Goal: Information Seeking & Learning: Learn about a topic

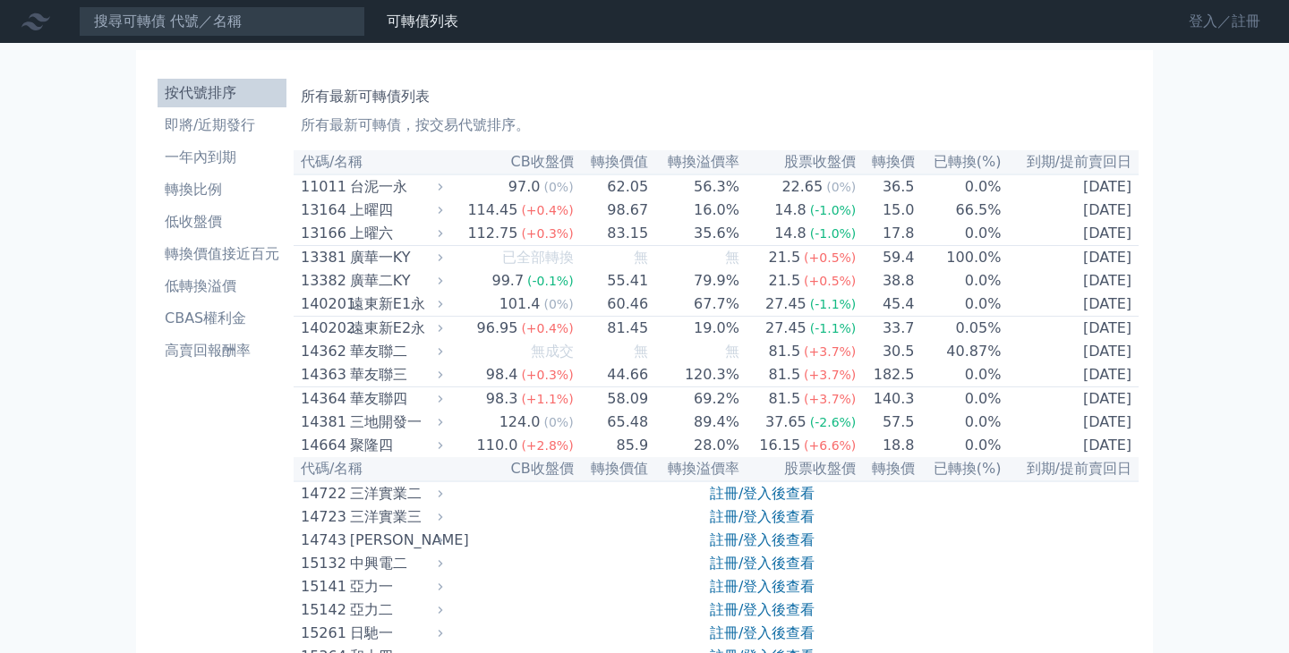
click at [1228, 30] on link "登入／註冊" at bounding box center [1224, 21] width 100 height 29
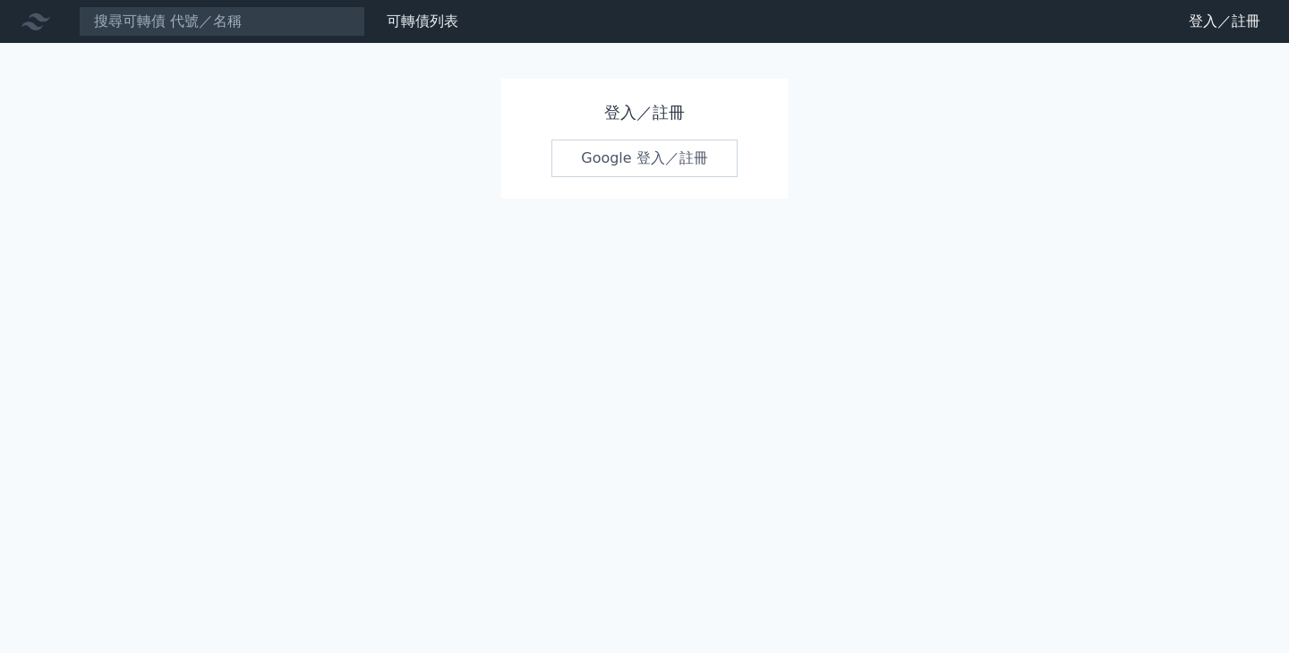
click at [646, 165] on link "Google 登入／註冊" at bounding box center [644, 159] width 186 height 38
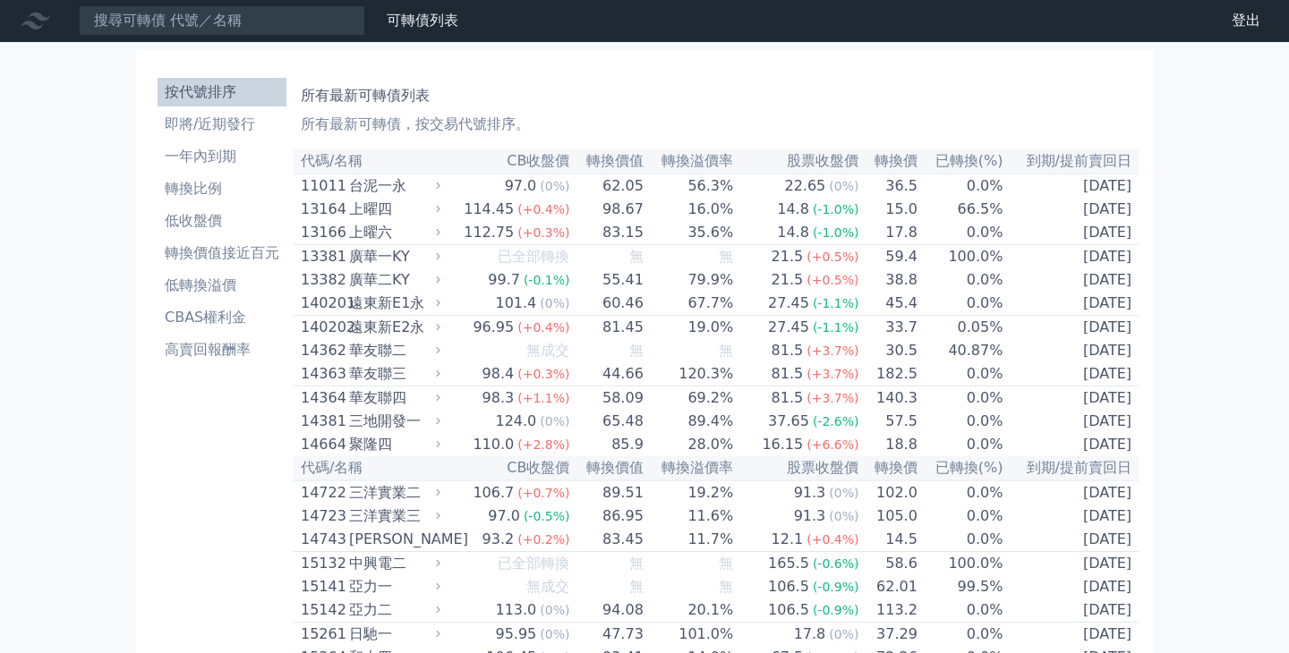
scroll to position [8, 0]
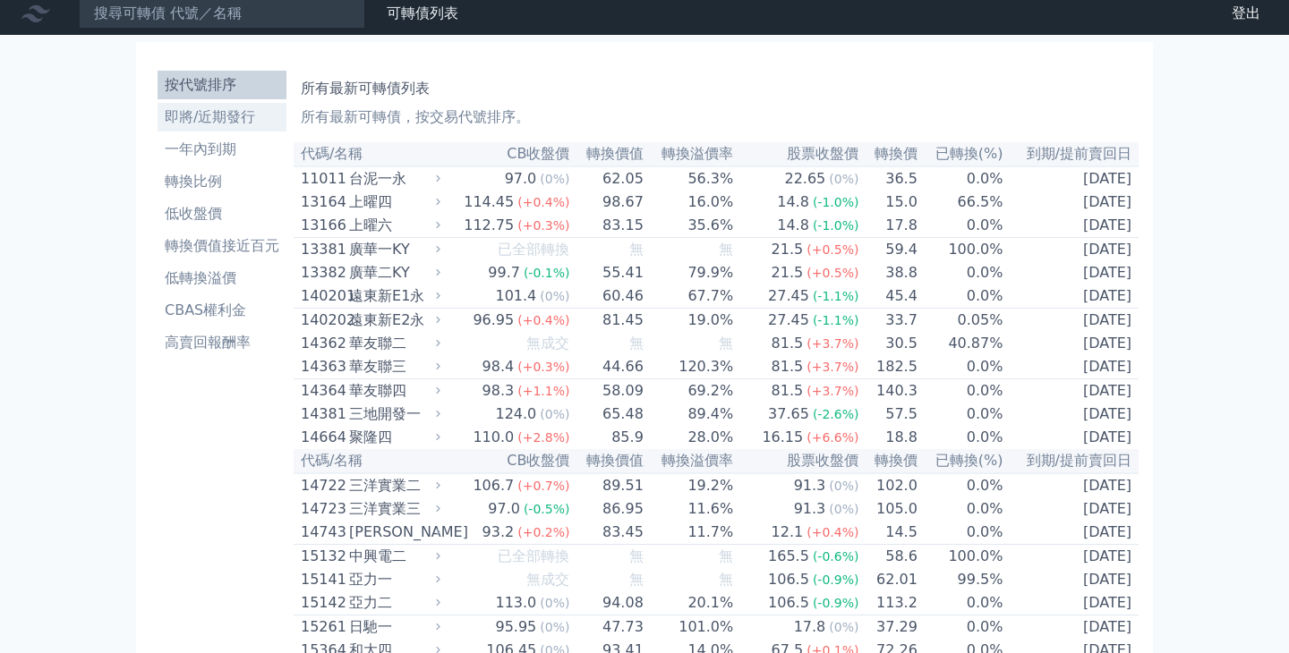
click at [225, 115] on li "即將/近期發行" at bounding box center [222, 117] width 129 height 21
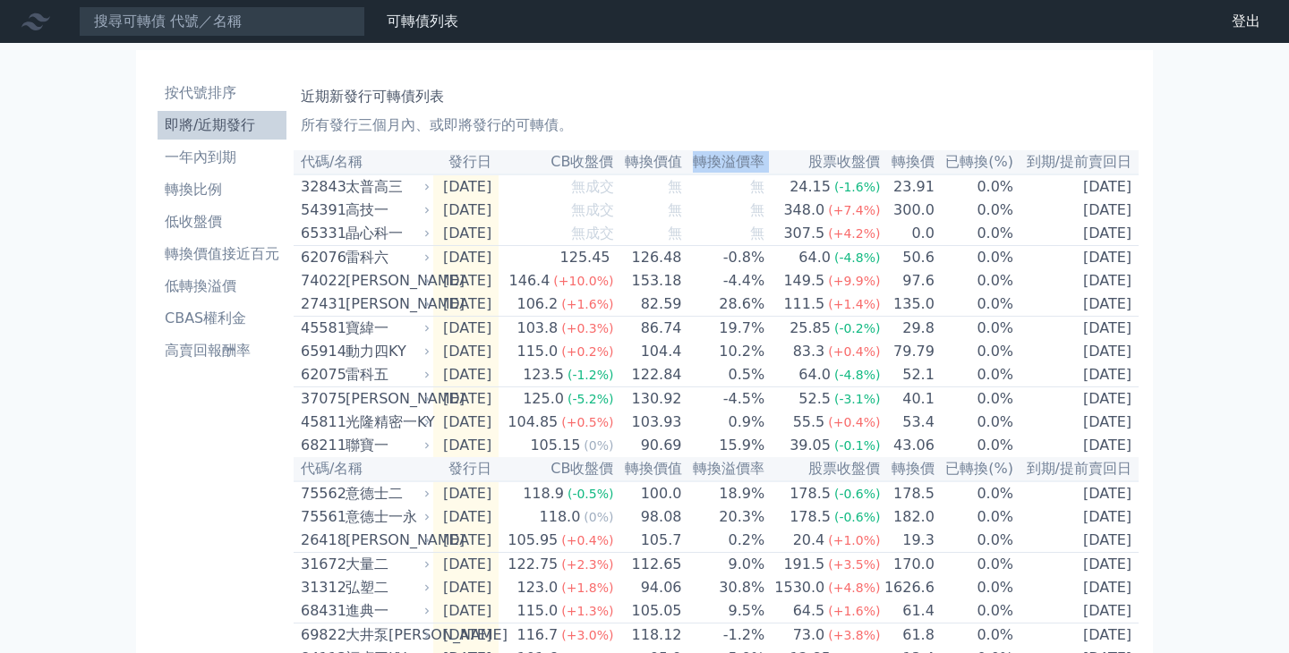
drag, startPoint x: 714, startPoint y: 162, endPoint x: 786, endPoint y: 165, distance: 71.7
click at [786, 165] on tr "代碼/名稱 發行日 CB收盤價 轉換價值 轉換溢價率 股票收盤價 轉換價 已轉換(%) 到期/提前賣回日" at bounding box center [716, 162] width 845 height 24
copy tr "轉換溢價率"
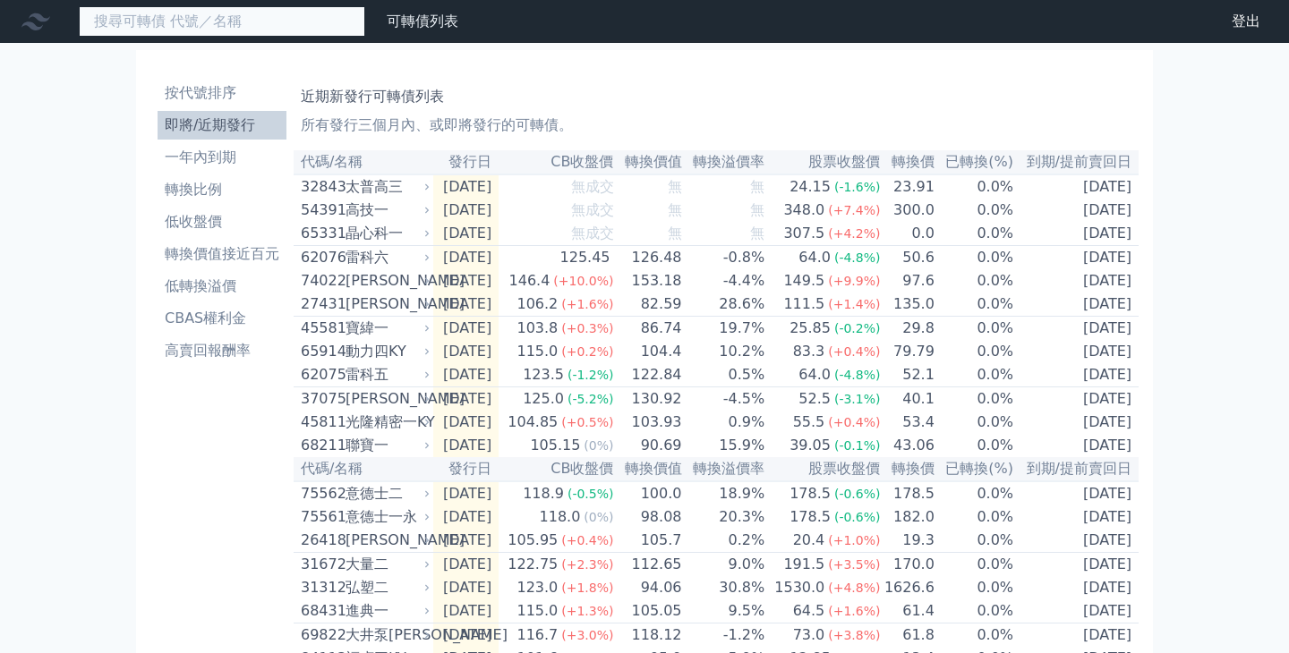
click at [249, 27] on input at bounding box center [222, 21] width 286 height 30
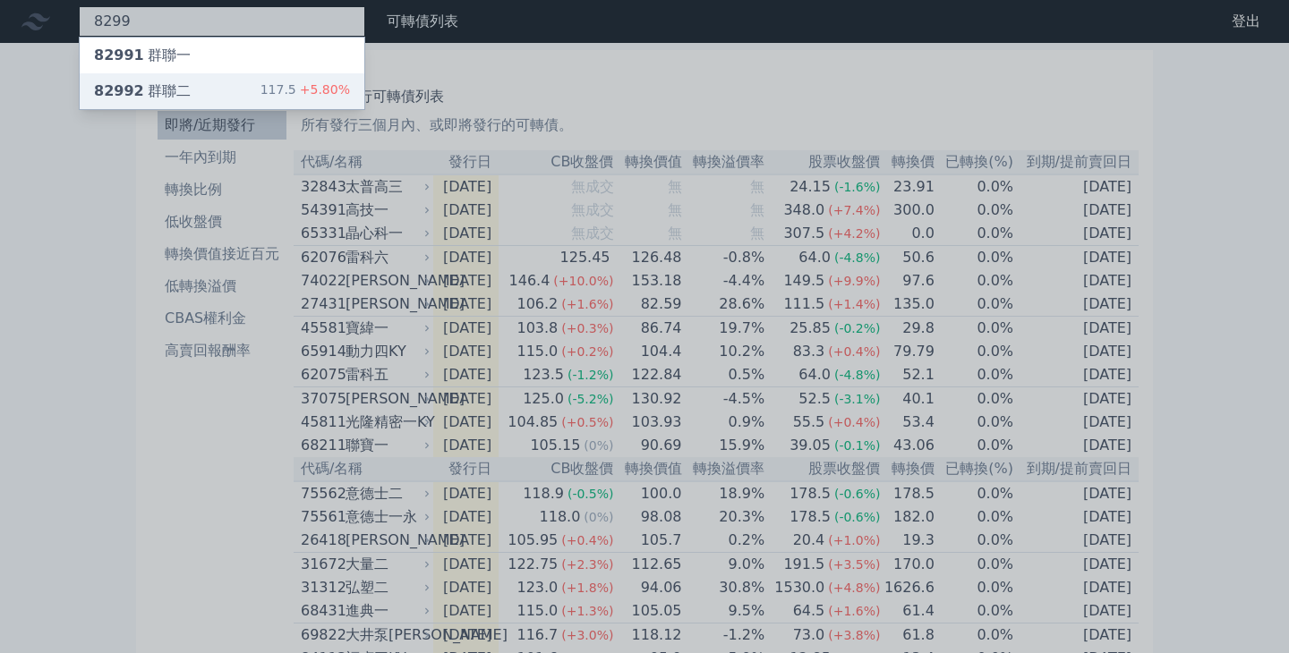
type input "8299"
click at [265, 84] on div "82992 群聯二 117.5 +5.80%" at bounding box center [222, 91] width 285 height 36
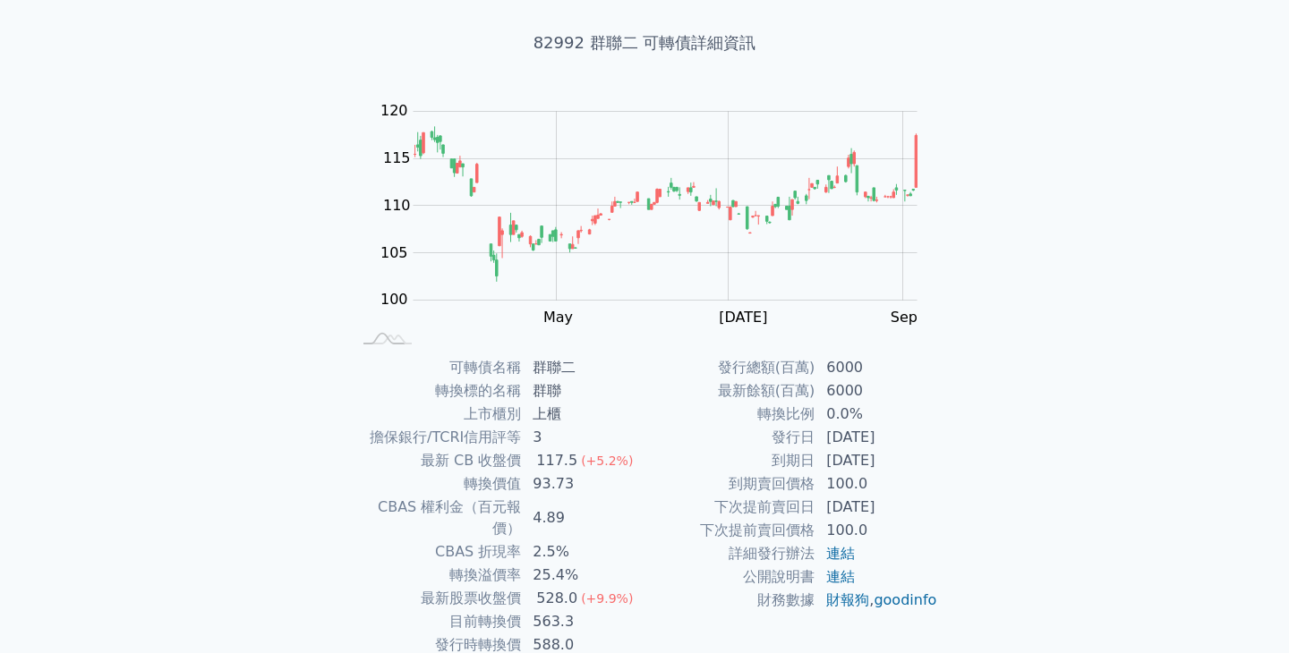
scroll to position [175, 0]
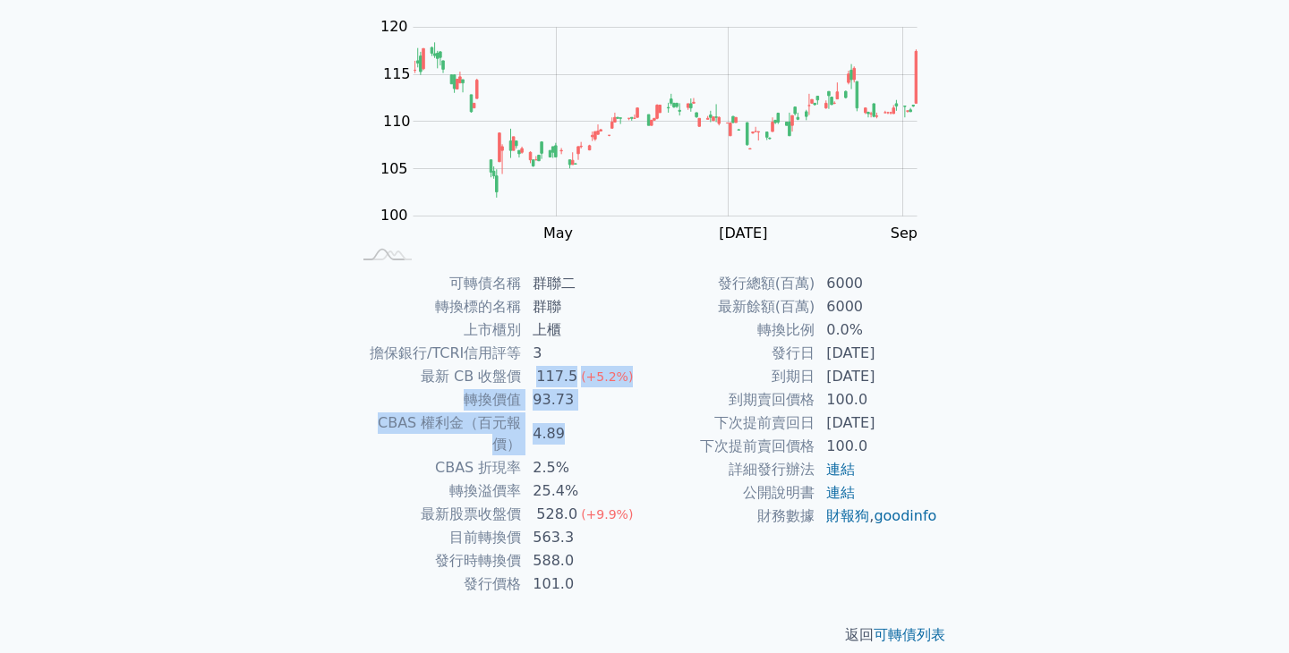
drag, startPoint x: 537, startPoint y: 380, endPoint x: 564, endPoint y: 429, distance: 55.3
click at [564, 429] on tbody "可轉債名稱 群聯二 轉換標的名稱 群聯 上市櫃別 上櫃 擔保銀行/TCRI信用評等 3 最新 CB 收盤價 117.5 (+5.2%) 轉換價值 93.73 …" at bounding box center [498, 434] width 294 height 324
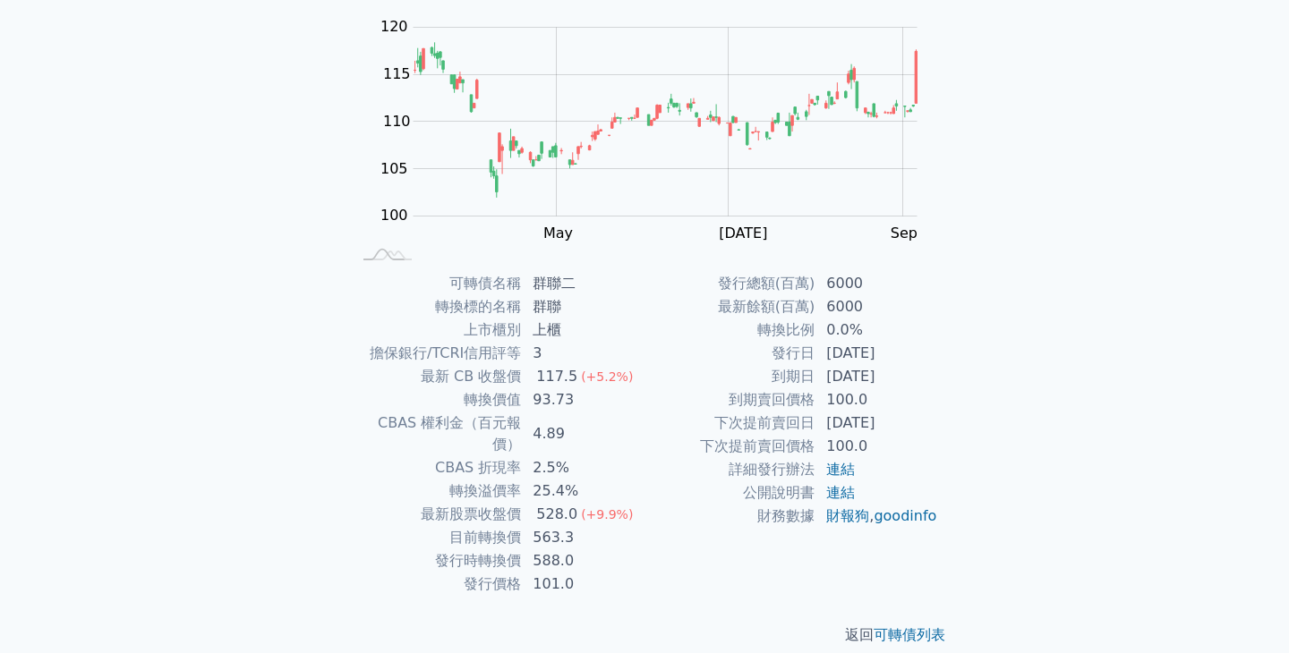
click at [564, 430] on td "4.89" at bounding box center [583, 434] width 123 height 45
drag, startPoint x: 560, startPoint y: 426, endPoint x: 538, endPoint y: 422, distance: 22.8
click at [538, 422] on td "4.89" at bounding box center [583, 434] width 123 height 45
click at [593, 423] on td "4.89" at bounding box center [583, 434] width 123 height 45
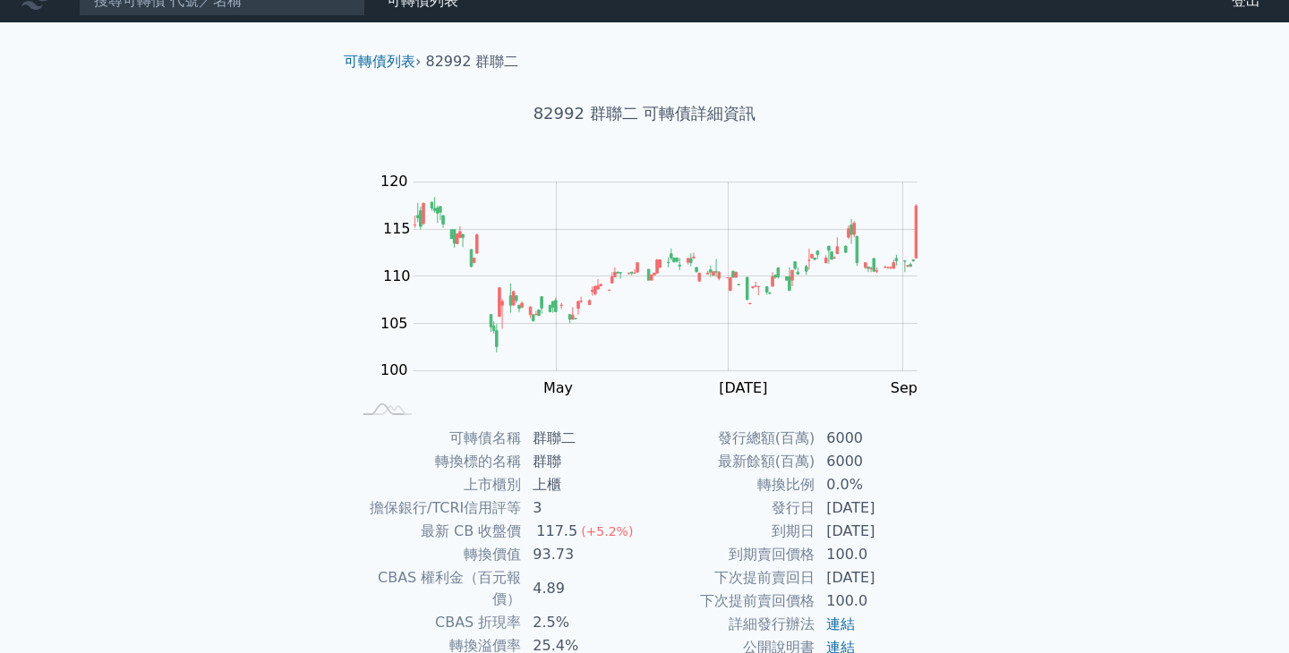
scroll to position [0, 0]
